Goal: Transaction & Acquisition: Purchase product/service

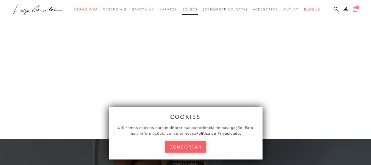
drag, startPoint x: 200, startPoint y: 17, endPoint x: 268, endPoint y: 92, distance: 100.5
click at [198, 7] on link "Bolsas" at bounding box center [190, 9] width 15 height 10
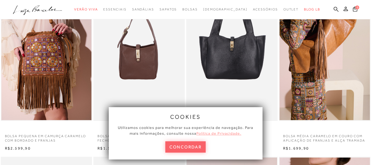
click at [222, 133] on u "Política de Privacidade." at bounding box center [219, 133] width 45 height 4
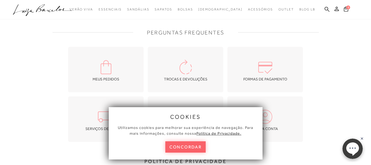
scroll to position [82, 0]
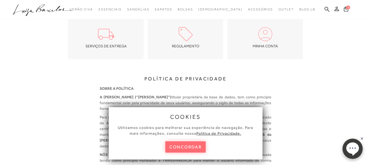
drag, startPoint x: 282, startPoint y: 119, endPoint x: 199, endPoint y: 145, distance: 87.5
click at [185, 150] on button "concordar" at bounding box center [186, 146] width 41 height 11
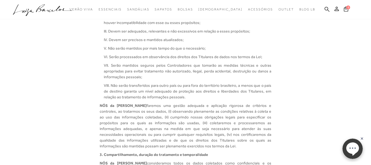
scroll to position [247, 0]
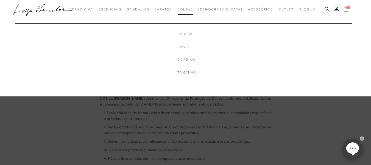
click at [193, 9] on span "Bolsas" at bounding box center [185, 9] width 15 height 4
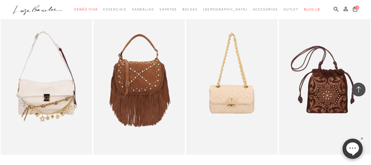
scroll to position [2090, 0]
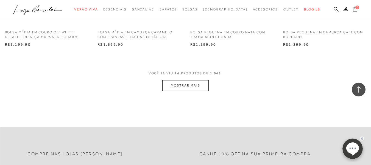
click at [184, 86] on button "MOSTRAR MAIS" at bounding box center [186, 85] width 46 height 11
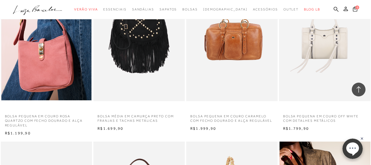
scroll to position [2640, 0]
